Goal: Book appointment/travel/reservation

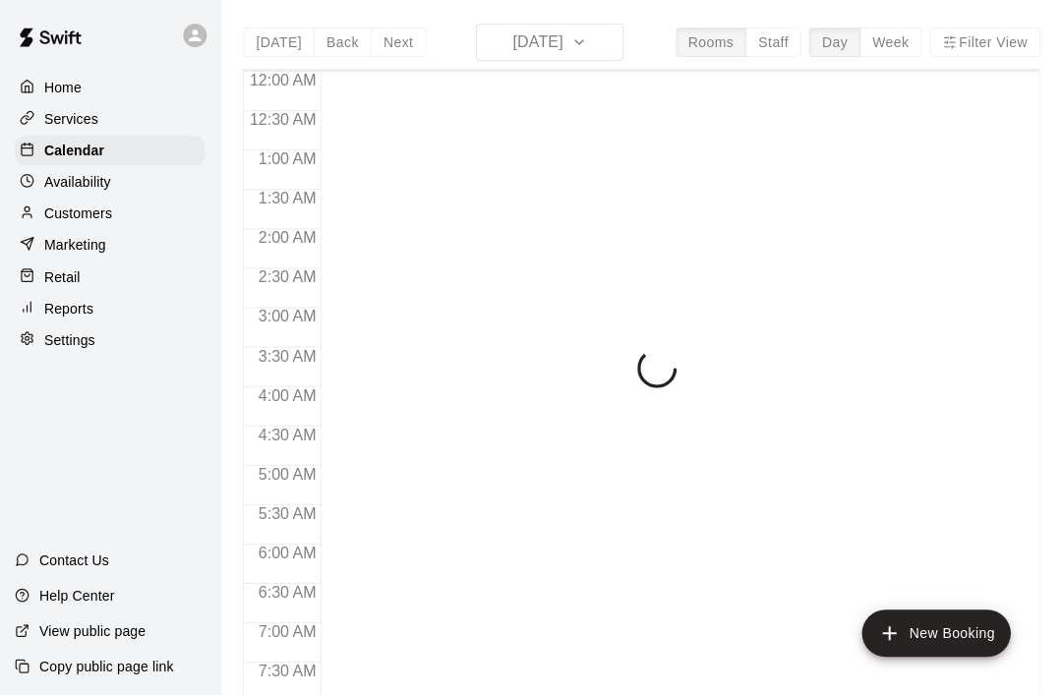
scroll to position [698, 0]
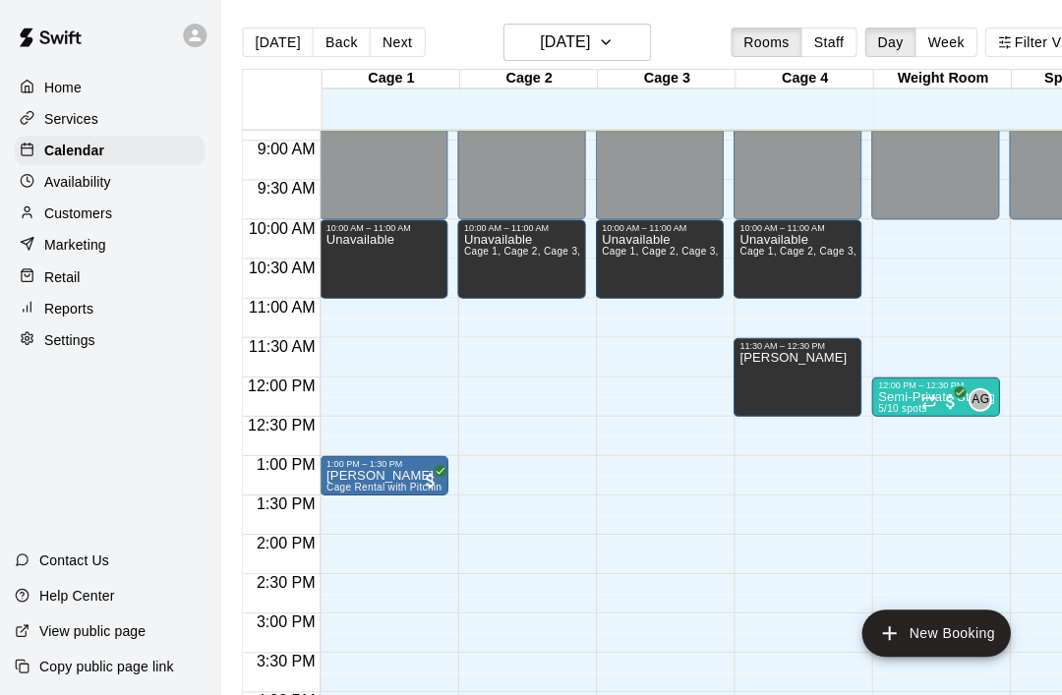
click at [959, 28] on button "Week" at bounding box center [945, 42] width 62 height 29
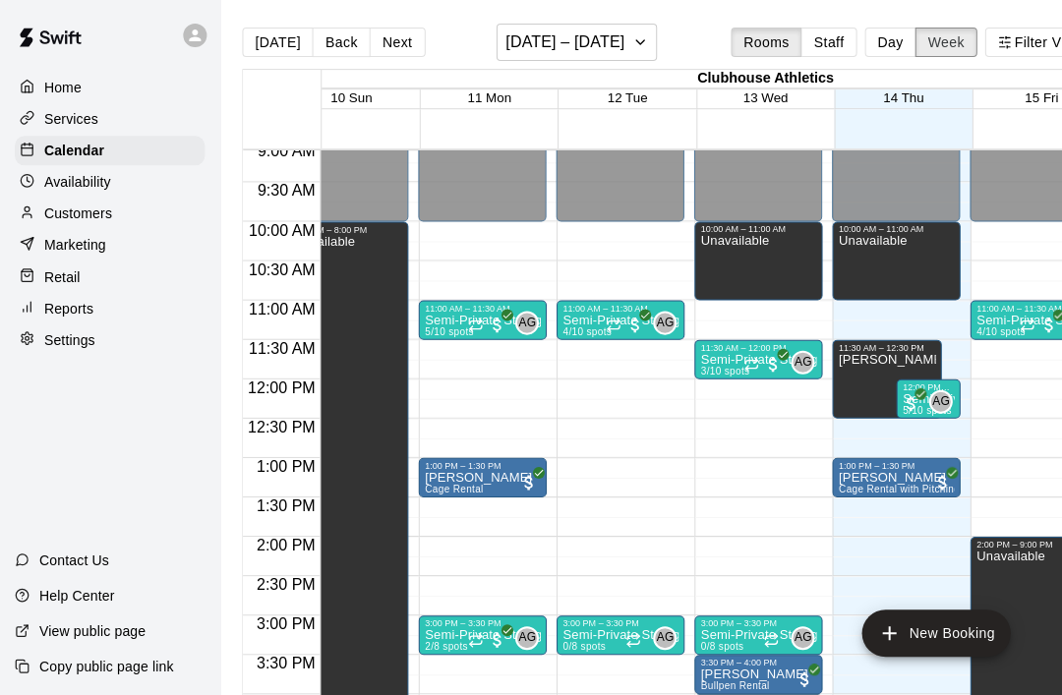
scroll to position [716, 37]
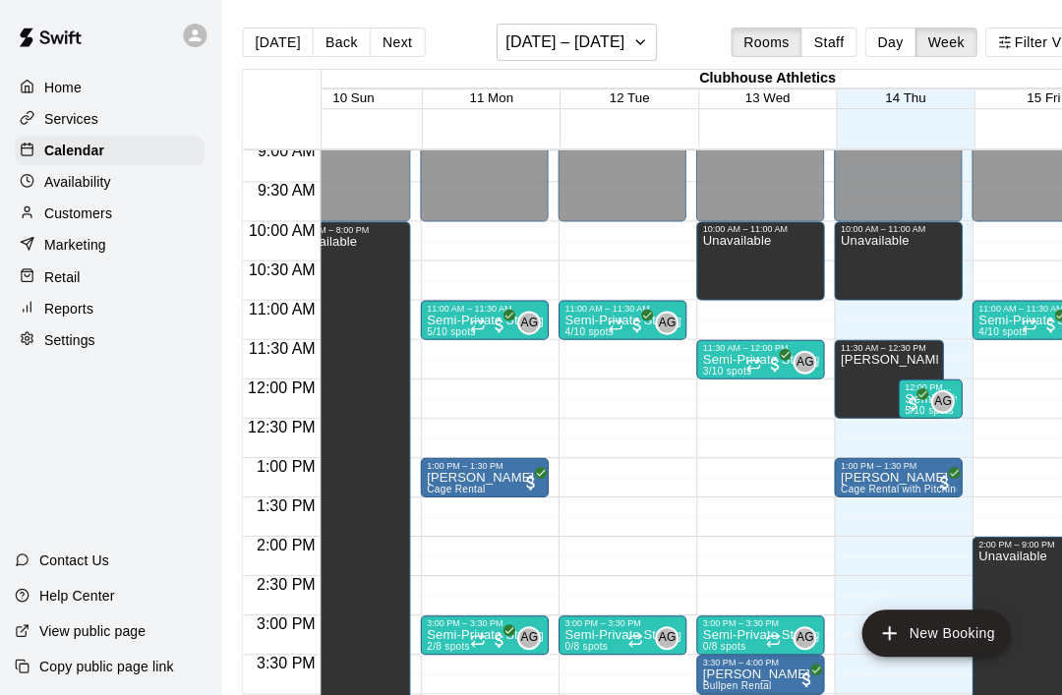
click at [381, 38] on button "Next" at bounding box center [397, 42] width 55 height 29
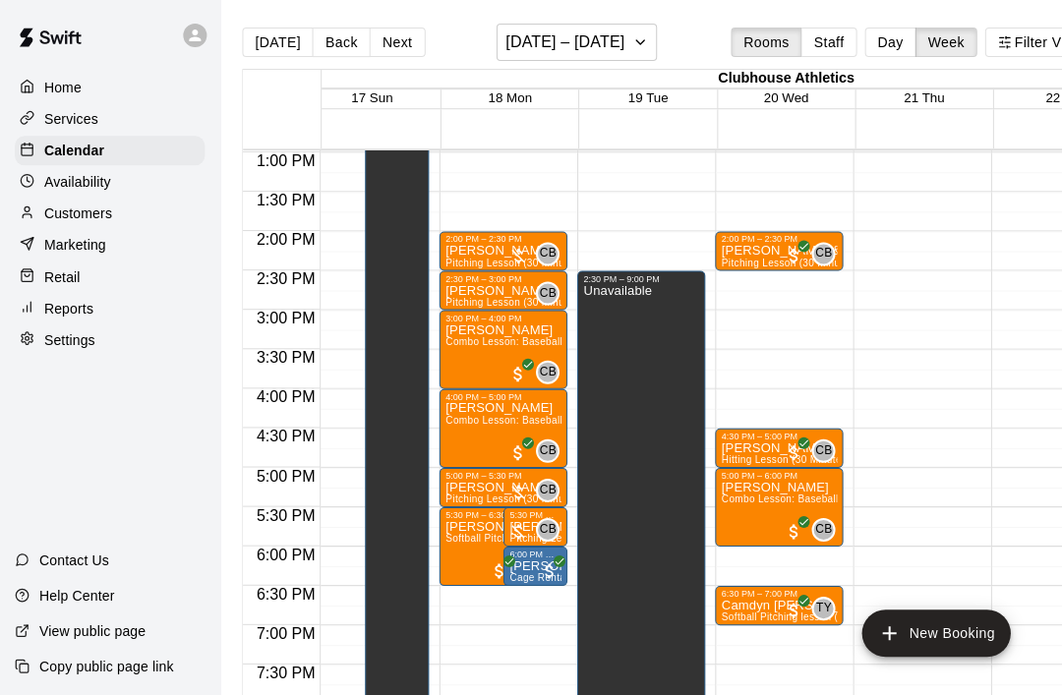
scroll to position [1022, 19]
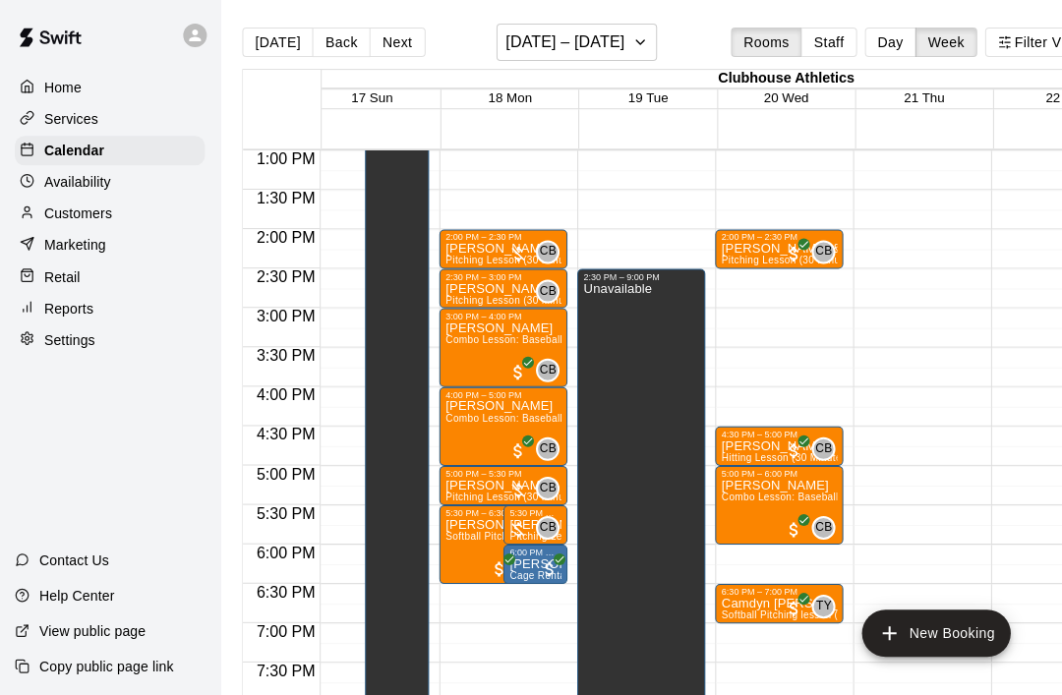
click at [394, 35] on button "Next" at bounding box center [397, 42] width 55 height 29
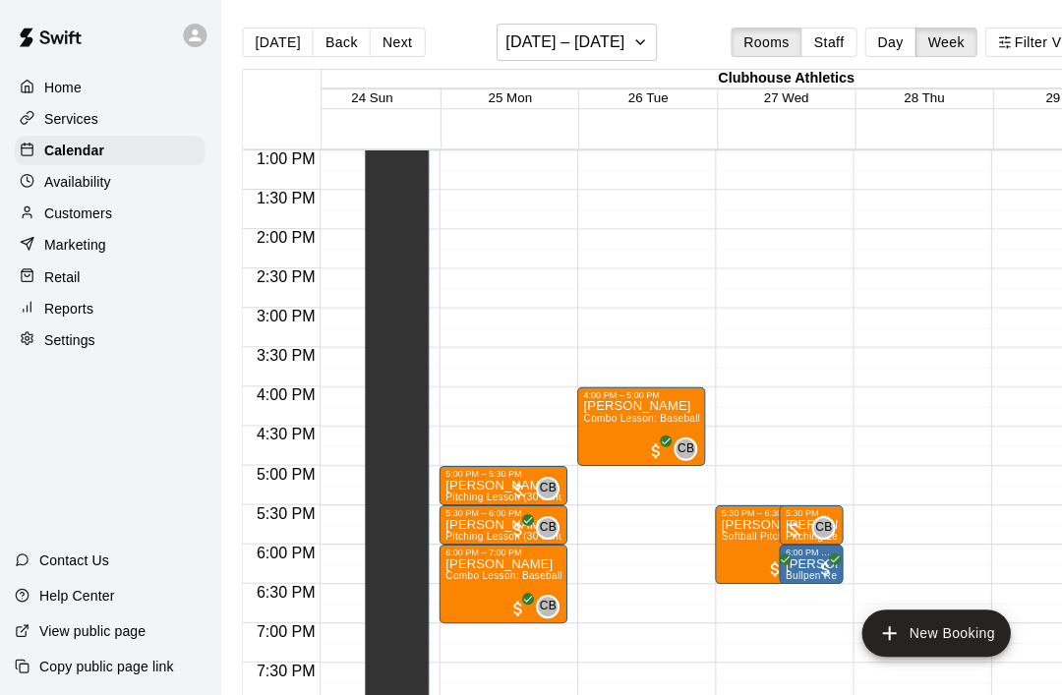
click at [335, 44] on button "Back" at bounding box center [342, 42] width 58 height 29
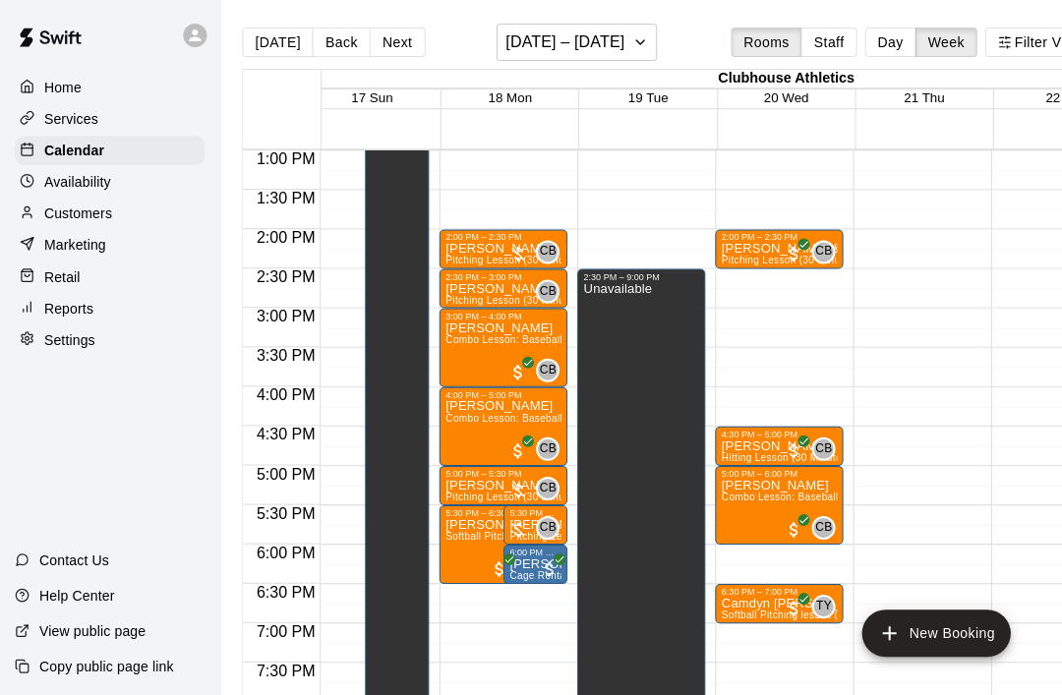
click at [402, 40] on button "Next" at bounding box center [397, 42] width 55 height 29
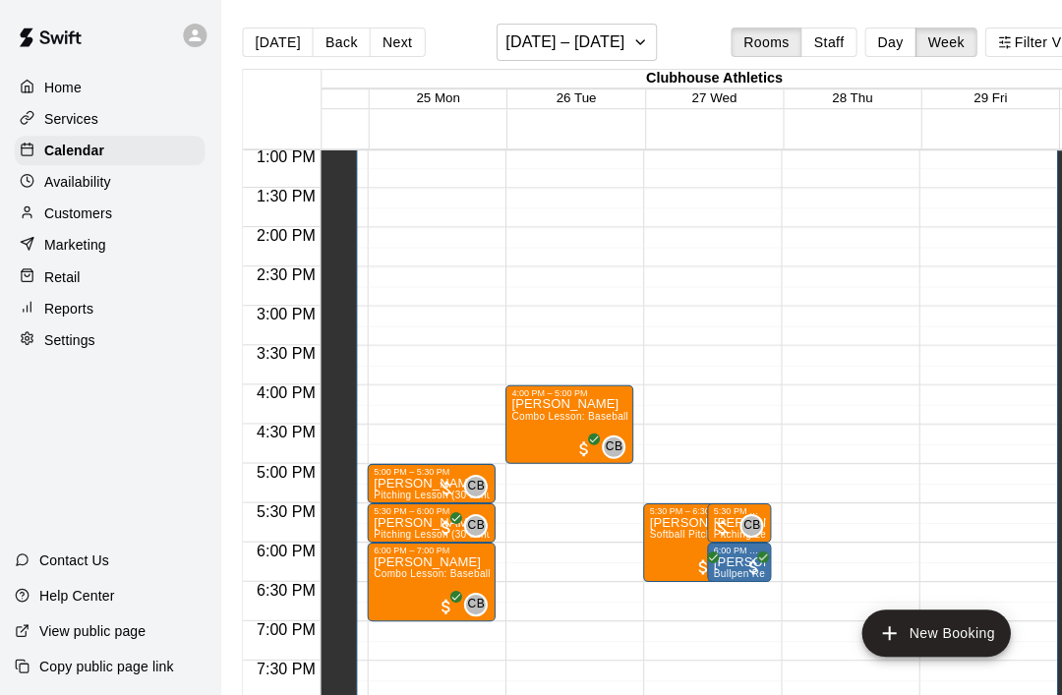
scroll to position [1023, 90]
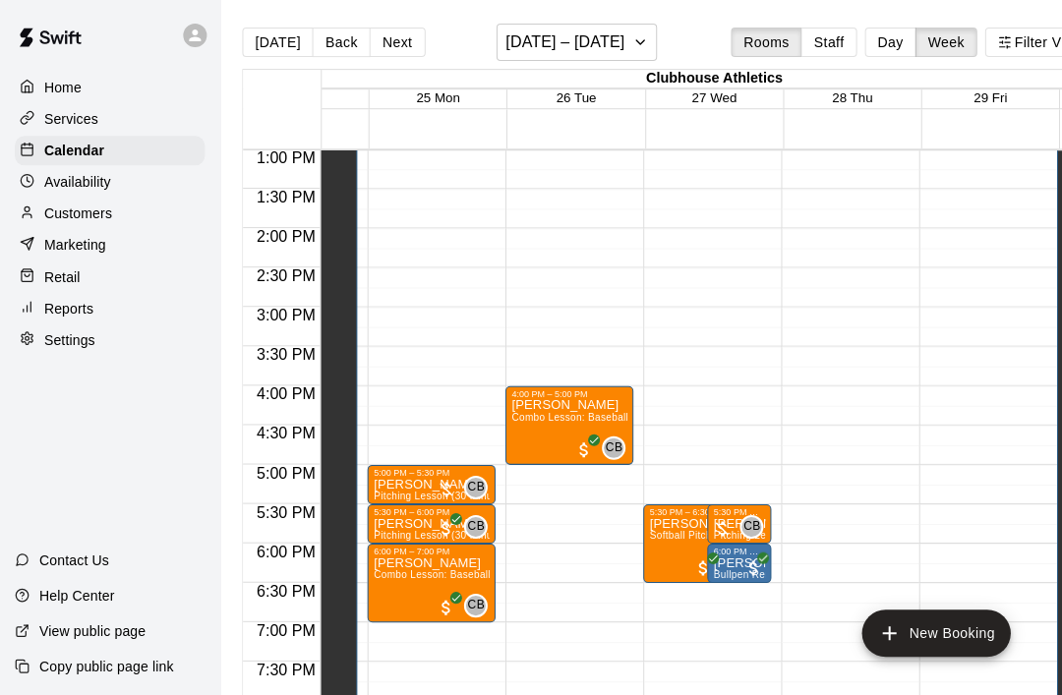
click at [347, 35] on button "Back" at bounding box center [342, 42] width 58 height 29
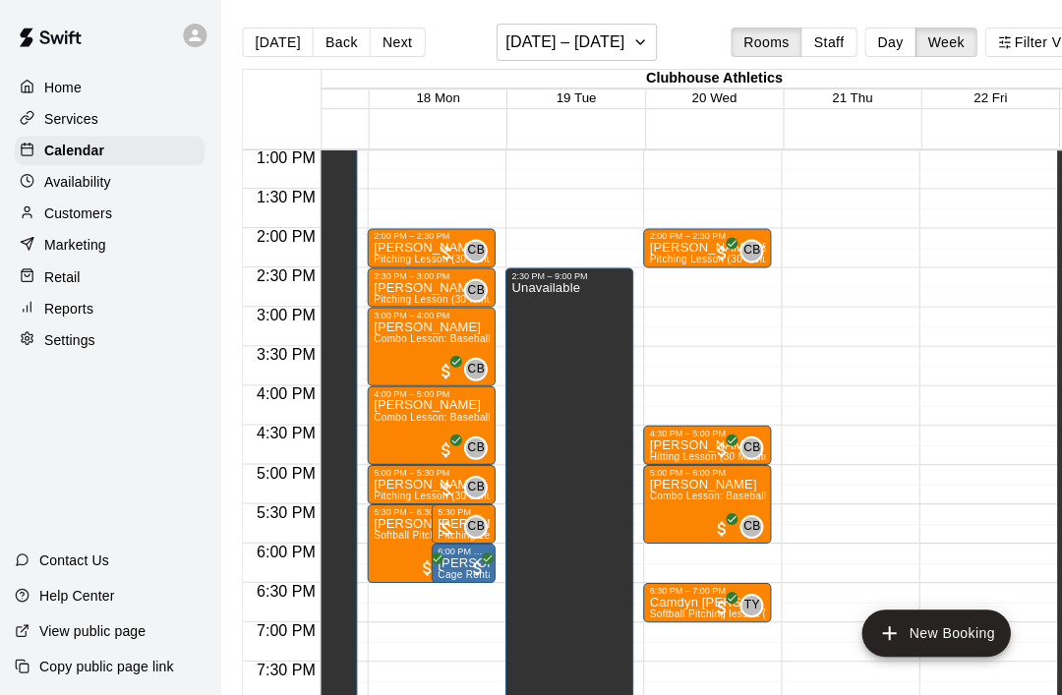
click at [716, 240] on div "CB 0" at bounding box center [737, 251] width 51 height 24
click at [737, 256] on icon "edit" at bounding box center [733, 260] width 24 height 24
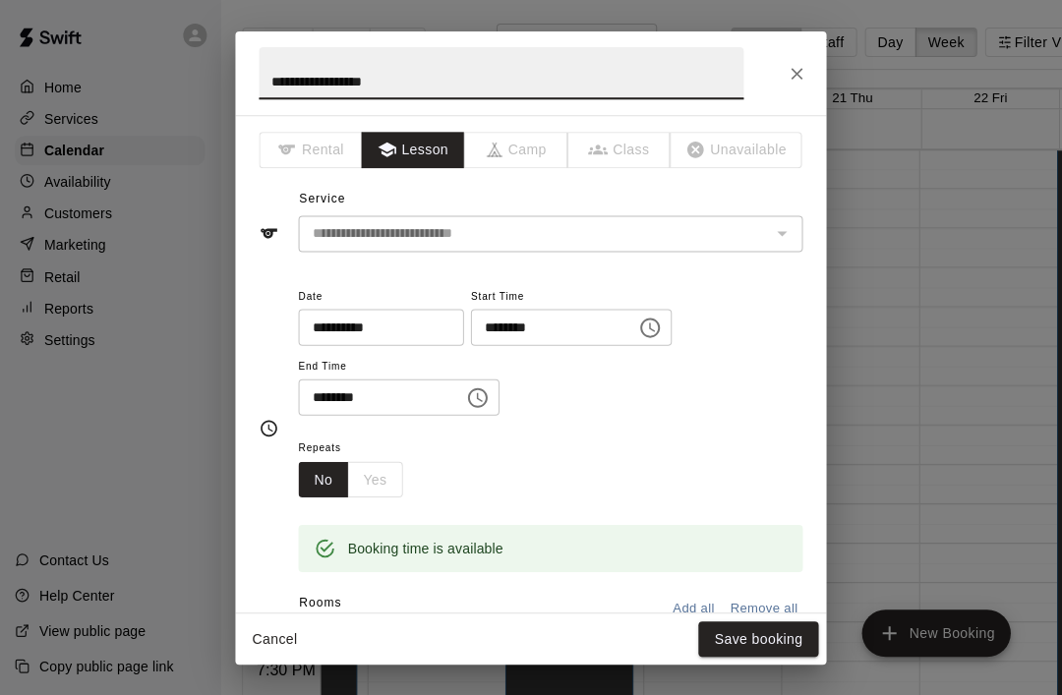
click at [355, 323] on input "**********" at bounding box center [374, 327] width 151 height 36
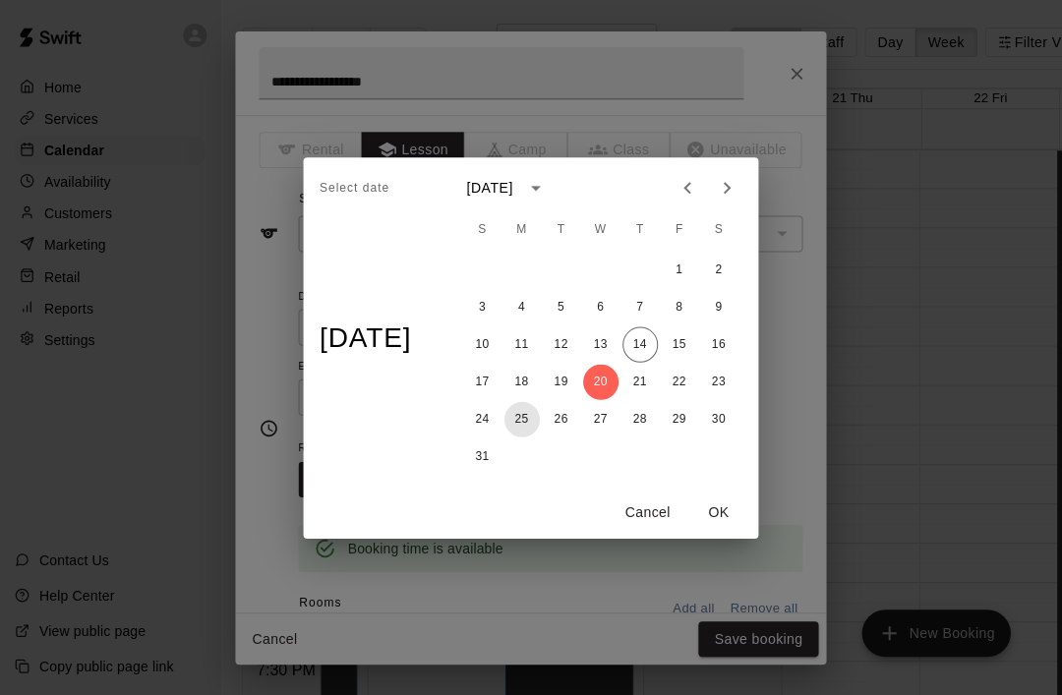
click at [535, 424] on button "25" at bounding box center [521, 418] width 35 height 35
type input "**********"
click at [730, 518] on button "OK" at bounding box center [718, 512] width 63 height 36
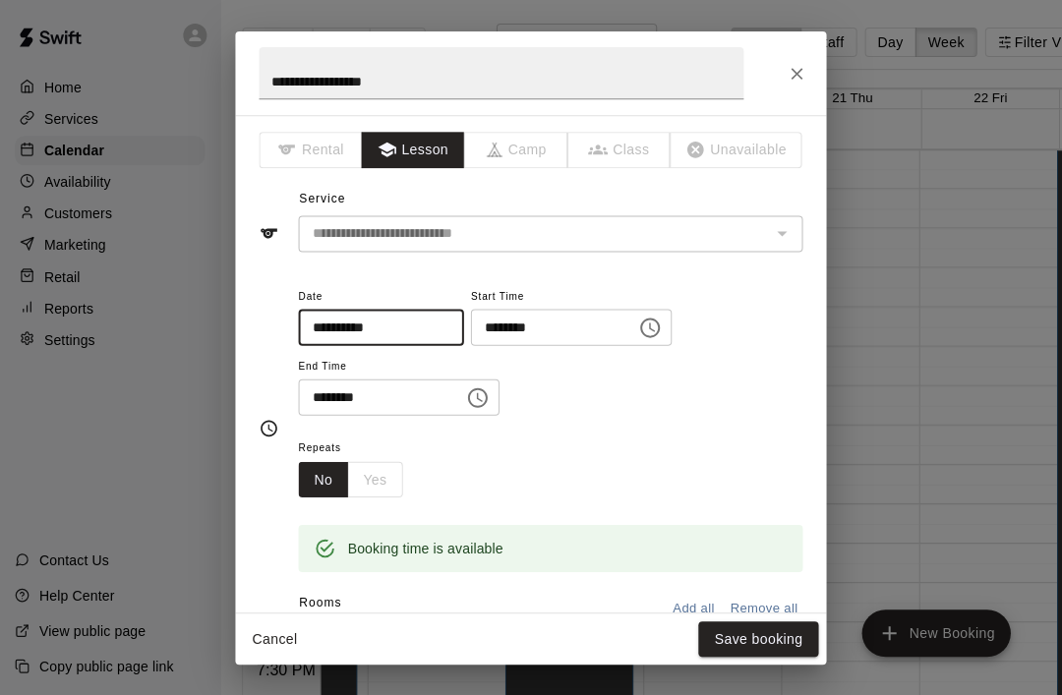
click at [640, 319] on icon "Choose time, selected time is 2:00 PM" at bounding box center [650, 328] width 20 height 20
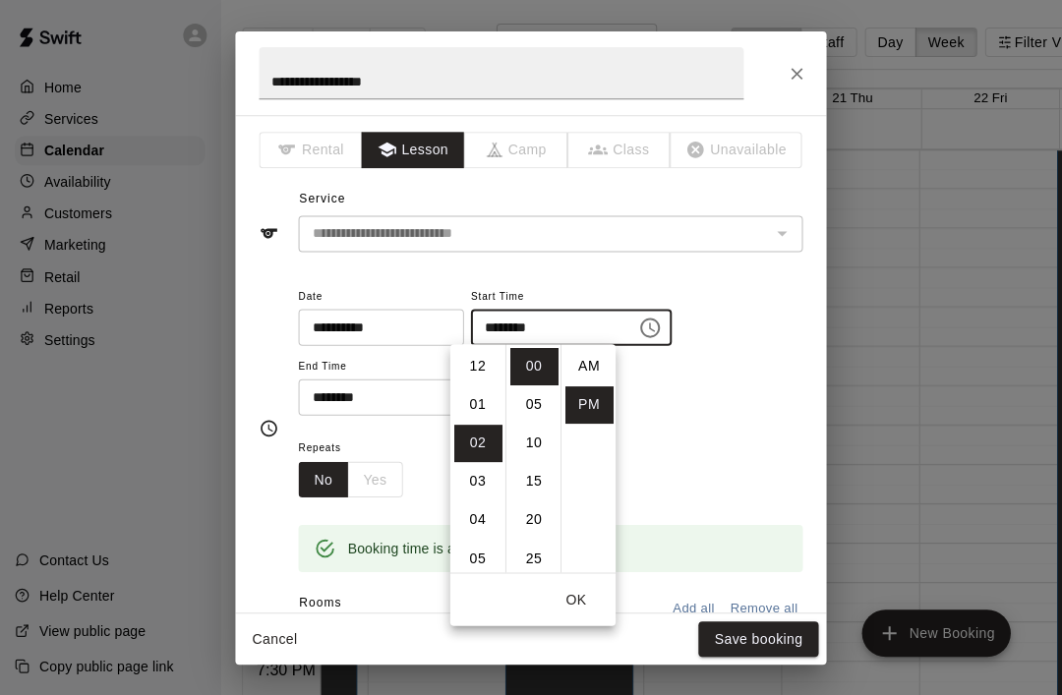
scroll to position [35, 0]
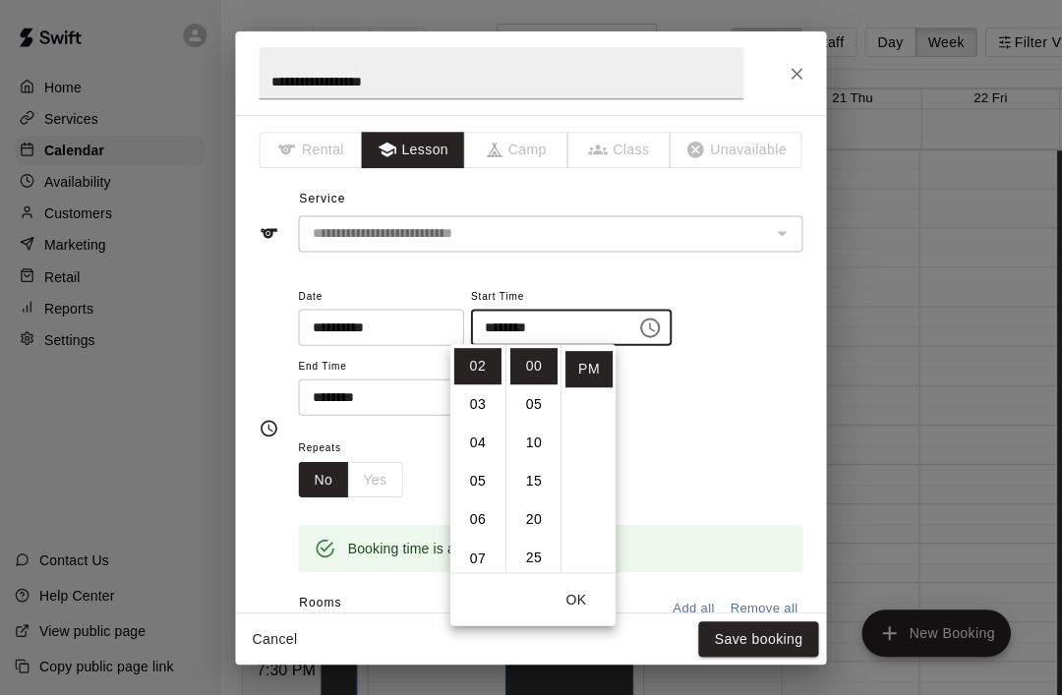
click at [480, 438] on li "04" at bounding box center [477, 443] width 47 height 36
type input "********"
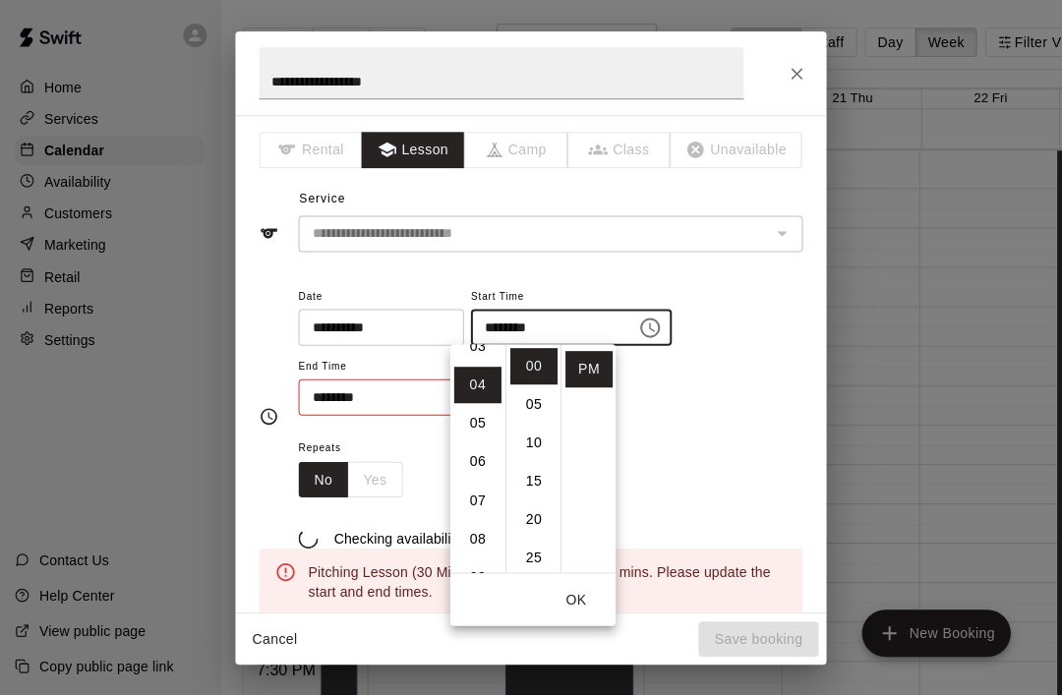
scroll to position [153, 0]
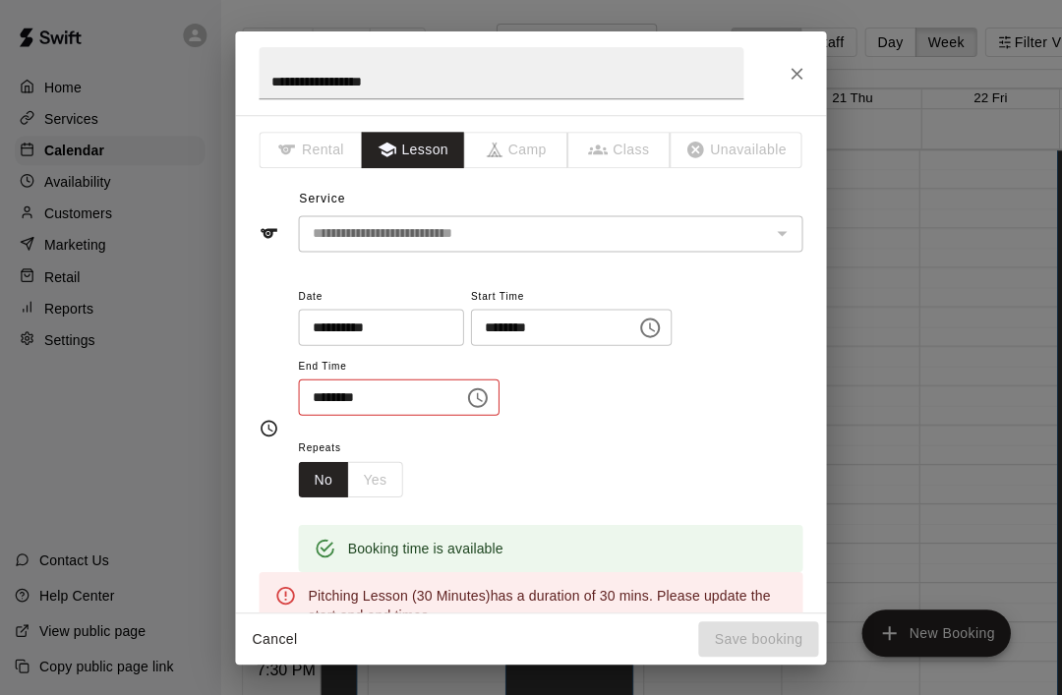
click at [711, 390] on div "**********" at bounding box center [550, 349] width 503 height 133
click at [325, 390] on input "********" at bounding box center [374, 397] width 151 height 36
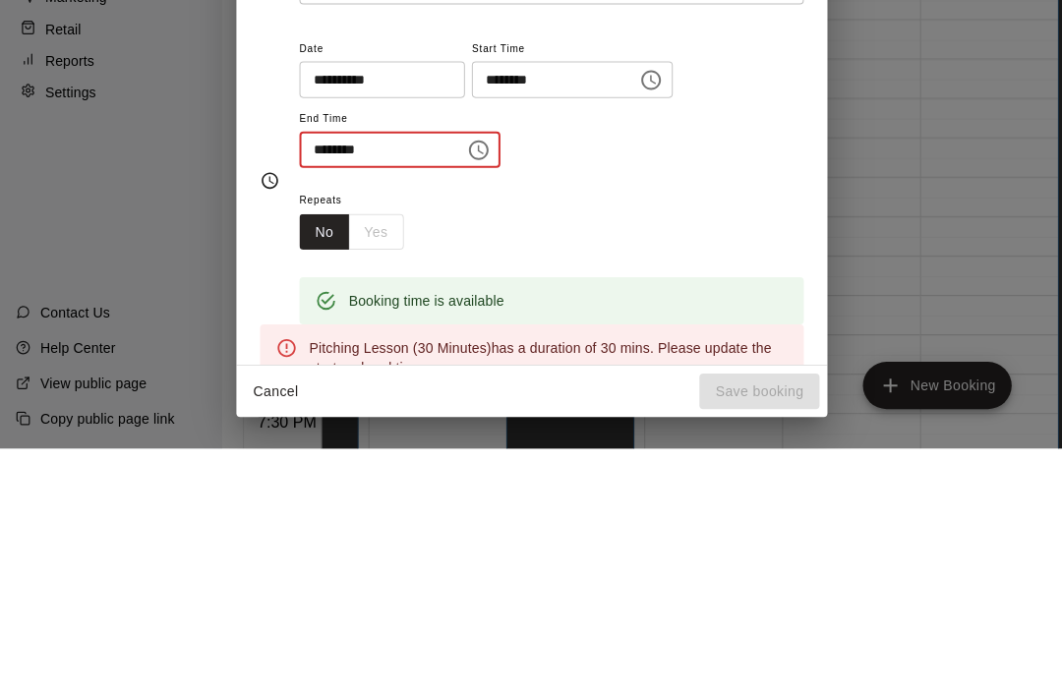
click at [466, 385] on icon "Choose time, selected time is 2:30 PM" at bounding box center [478, 397] width 24 height 24
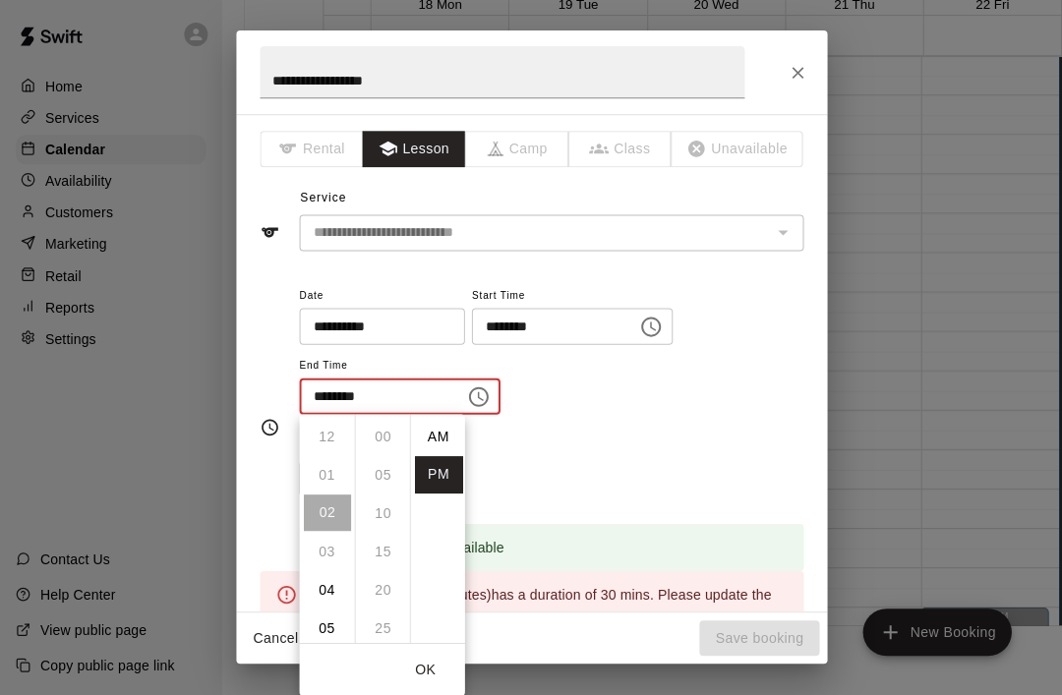
scroll to position [35, 0]
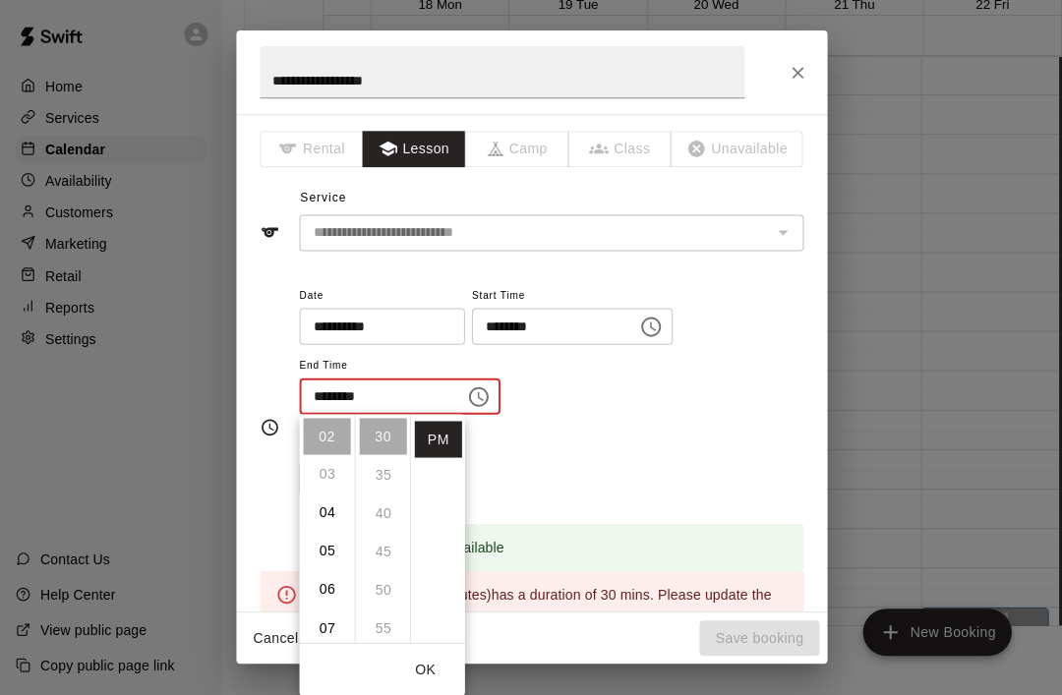
click at [328, 507] on li "04" at bounding box center [326, 513] width 47 height 36
type input "********"
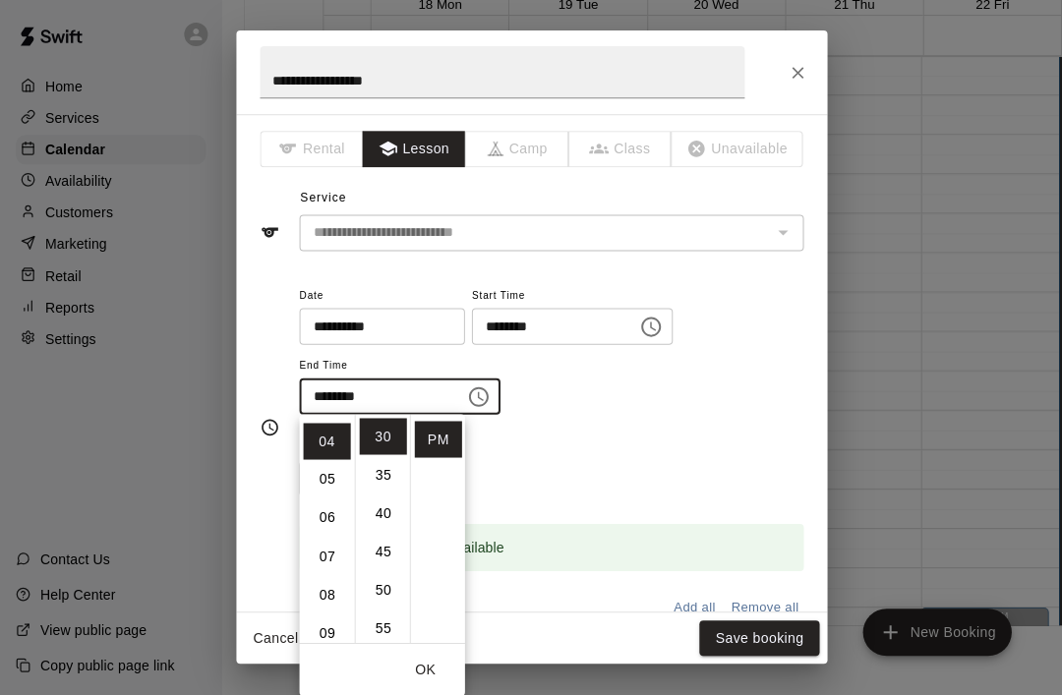
scroll to position [153, 0]
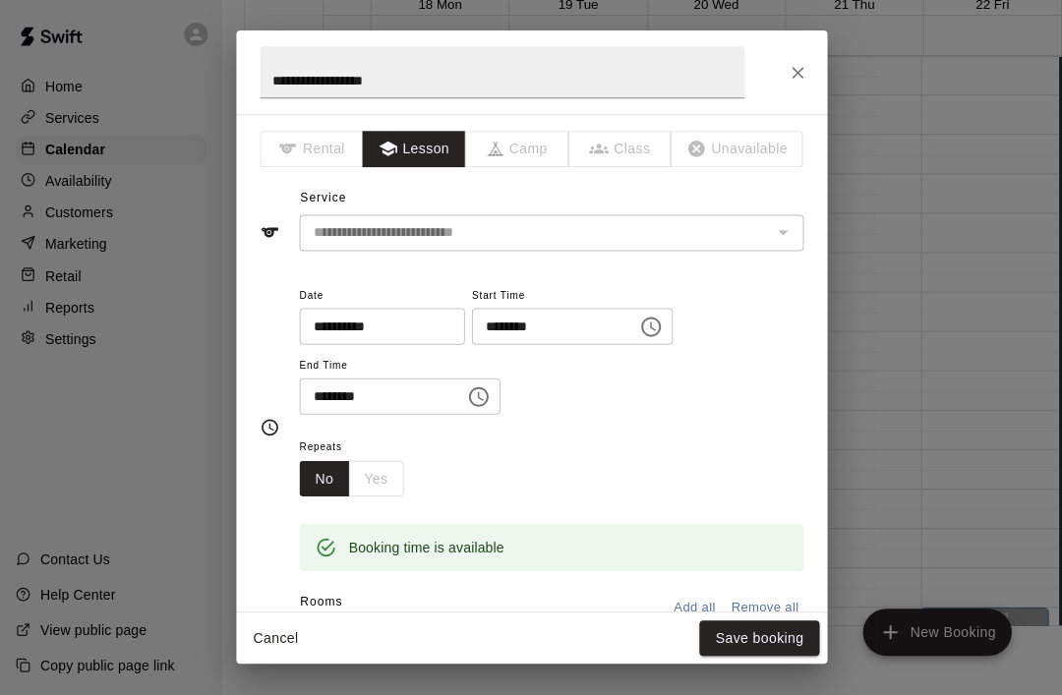
click at [615, 421] on div "**********" at bounding box center [550, 359] width 503 height 152
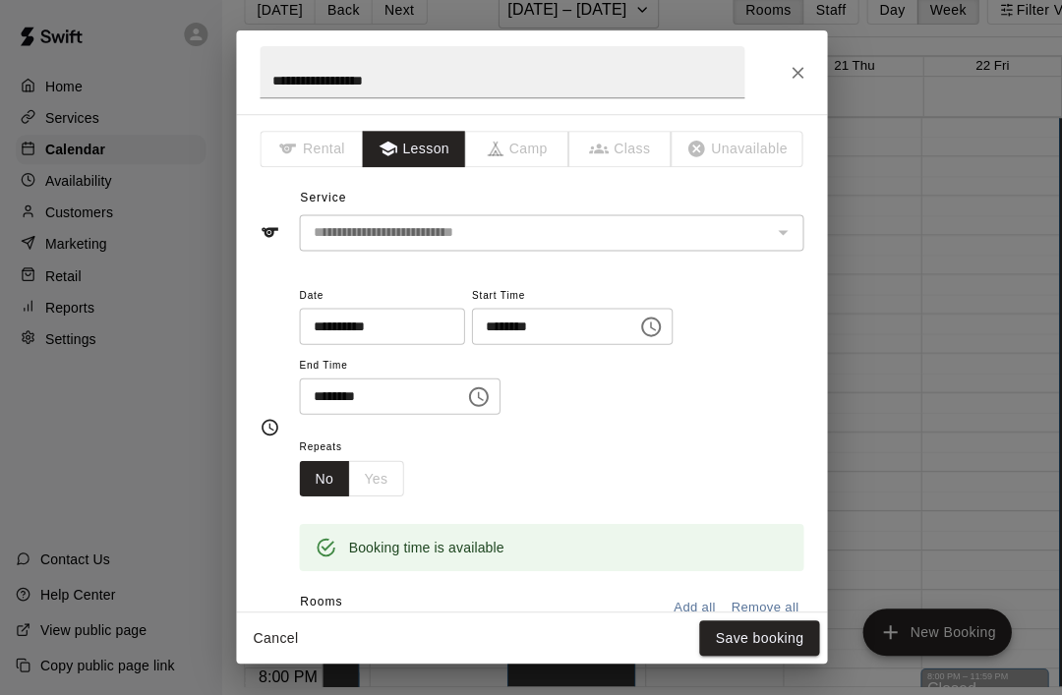
click at [775, 631] on button "Save booking" at bounding box center [758, 638] width 120 height 36
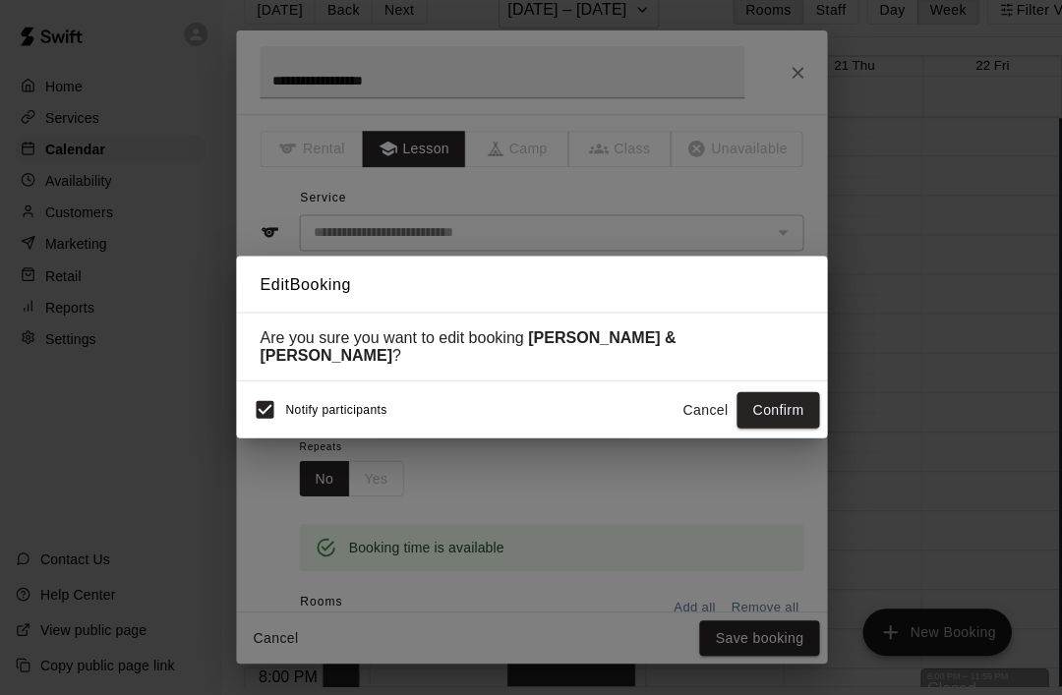
click at [789, 394] on button "Confirm" at bounding box center [776, 410] width 83 height 36
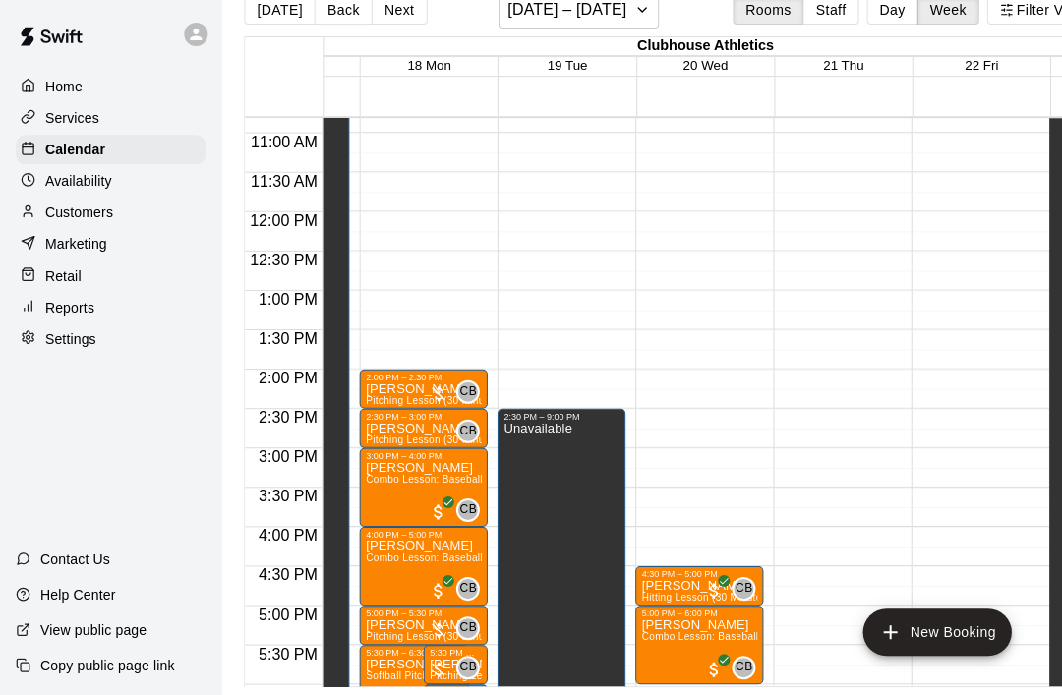
scroll to position [0, 100]
click at [461, 658] on span "CB" at bounding box center [467, 668] width 17 height 20
click at [487, 562] on icon "edit" at bounding box center [479, 565] width 24 height 24
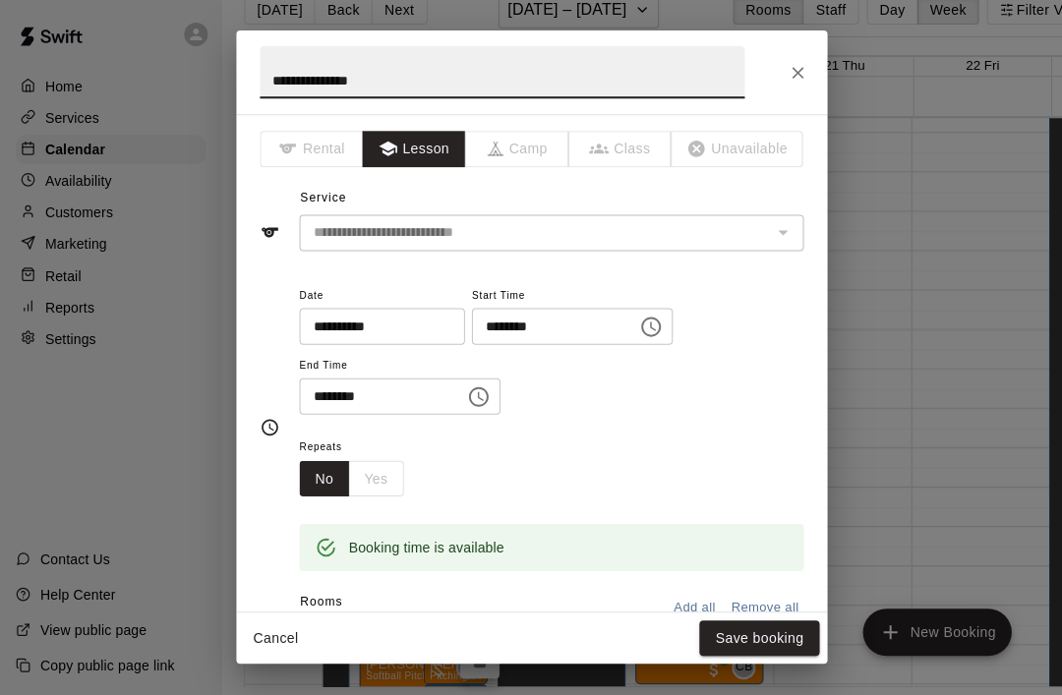
click at [796, 64] on icon "Close" at bounding box center [796, 74] width 20 height 20
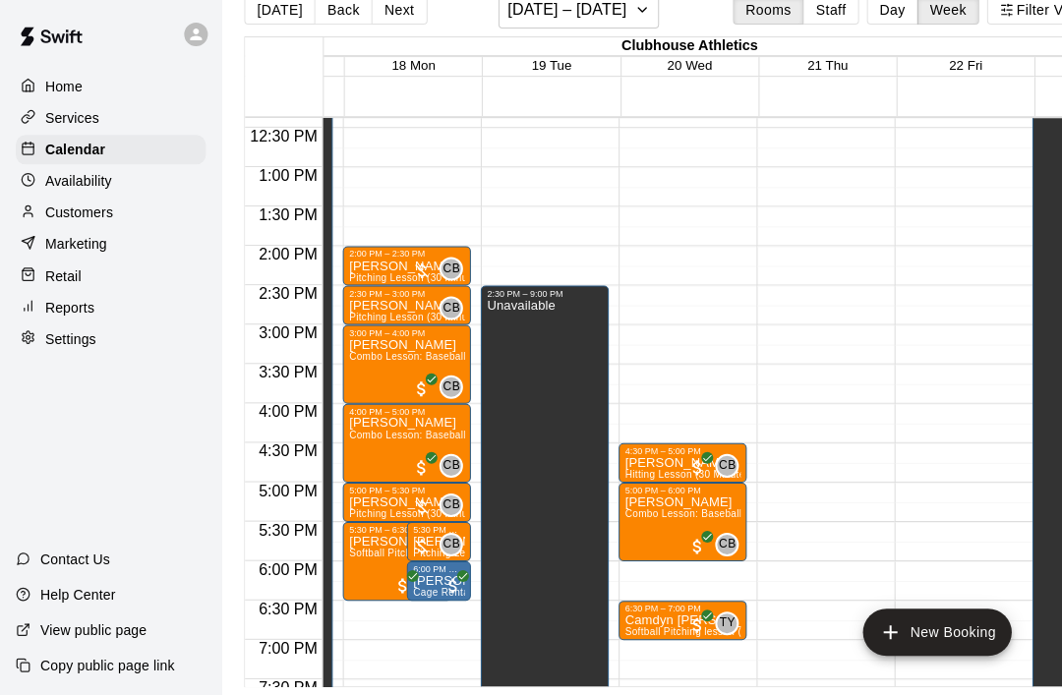
scroll to position [973, 114]
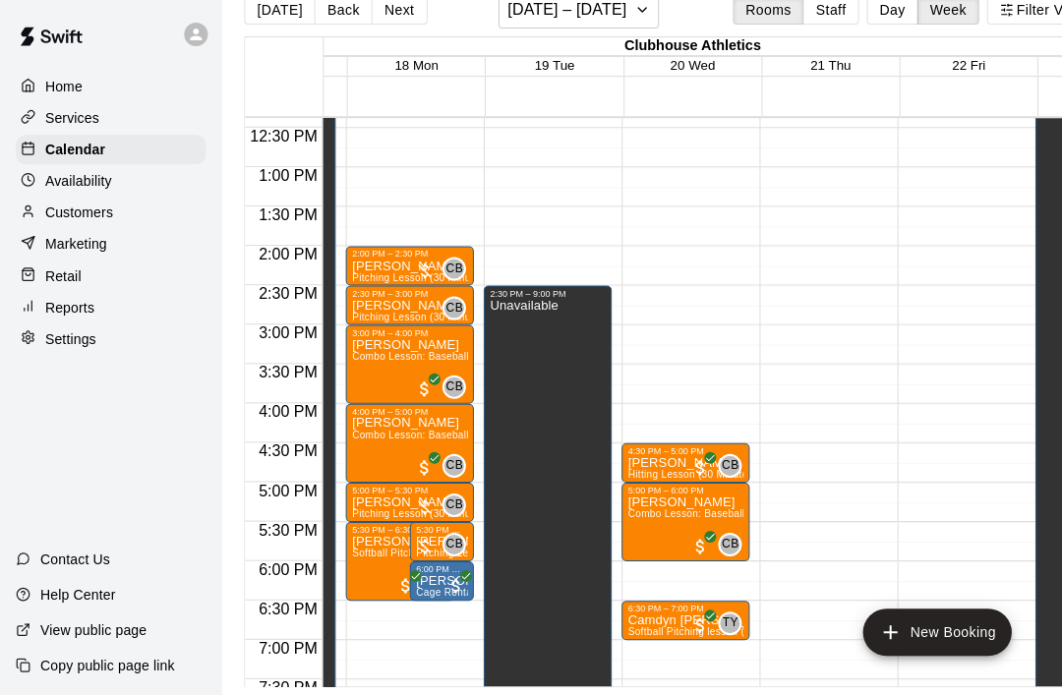
click at [812, 227] on div "12:00 AM – 10:00 AM Closed 9:00 PM – 11:59 PM Closed" at bounding box center [822, 90] width 128 height 1888
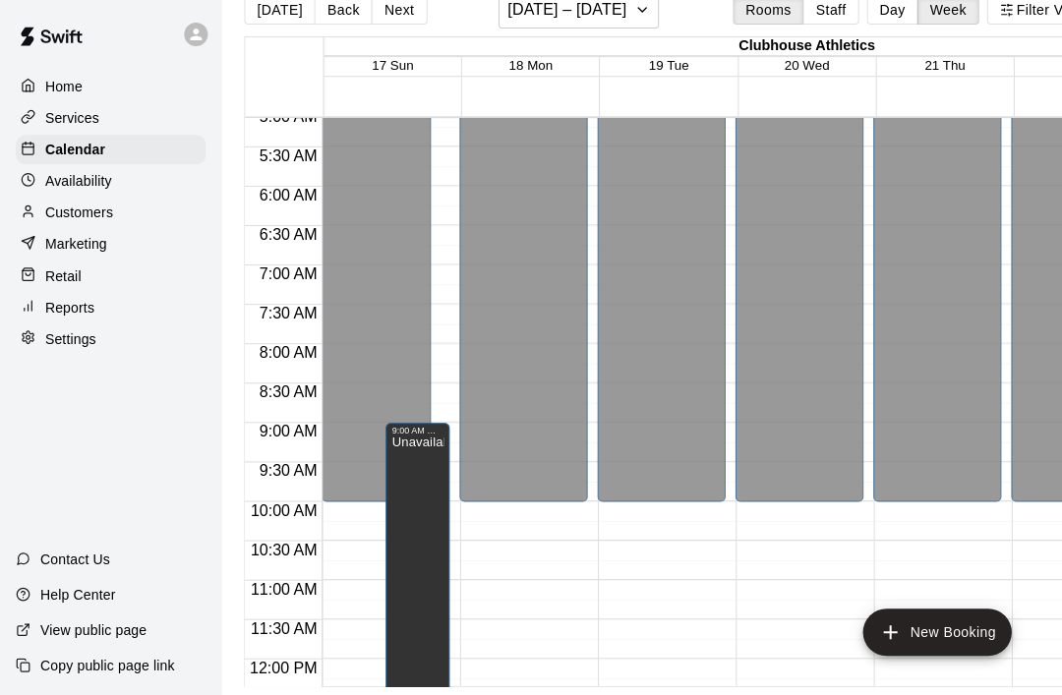
scroll to position [391, -1]
